Goal: Task Accomplishment & Management: Manage account settings

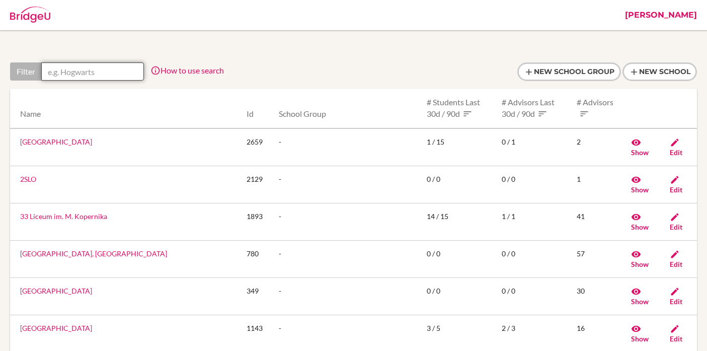
click at [90, 74] on input "text" at bounding box center [92, 71] width 103 height 18
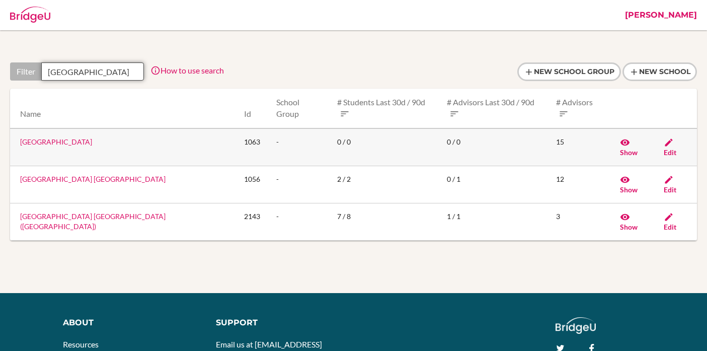
type input "[GEOGRAPHIC_DATA]"
click at [82, 140] on link "[GEOGRAPHIC_DATA]" at bounding box center [56, 141] width 72 height 9
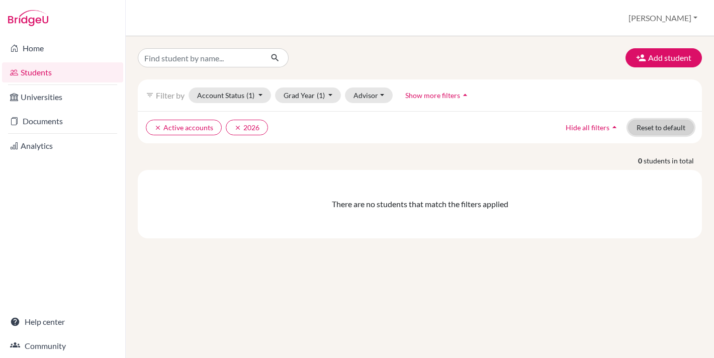
click at [658, 129] on button "Reset to default" at bounding box center [661, 128] width 66 height 16
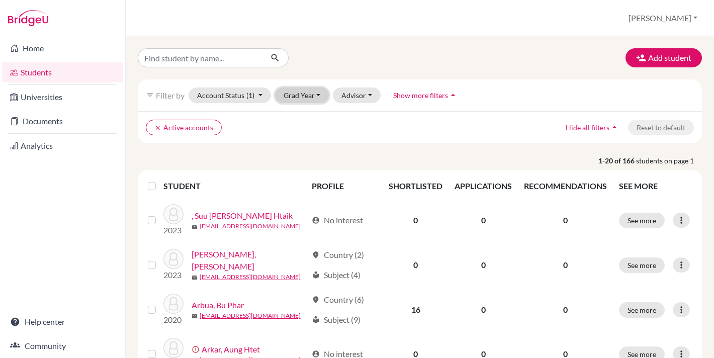
click at [297, 93] on button "Grad Year" at bounding box center [302, 96] width 54 height 16
click at [325, 65] on div "Add student" at bounding box center [420, 57] width 580 height 19
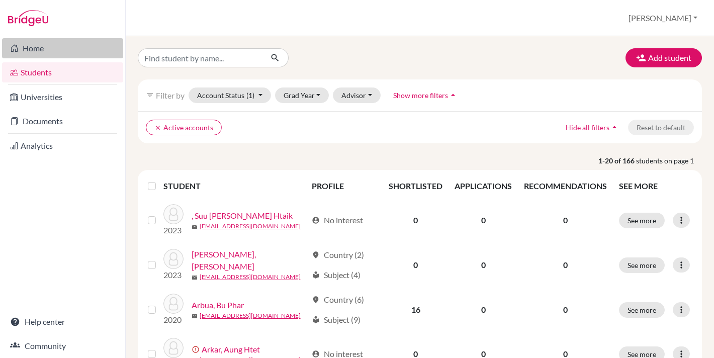
click at [37, 48] on link "Home" at bounding box center [62, 48] width 121 height 20
